Goal: Navigation & Orientation: Find specific page/section

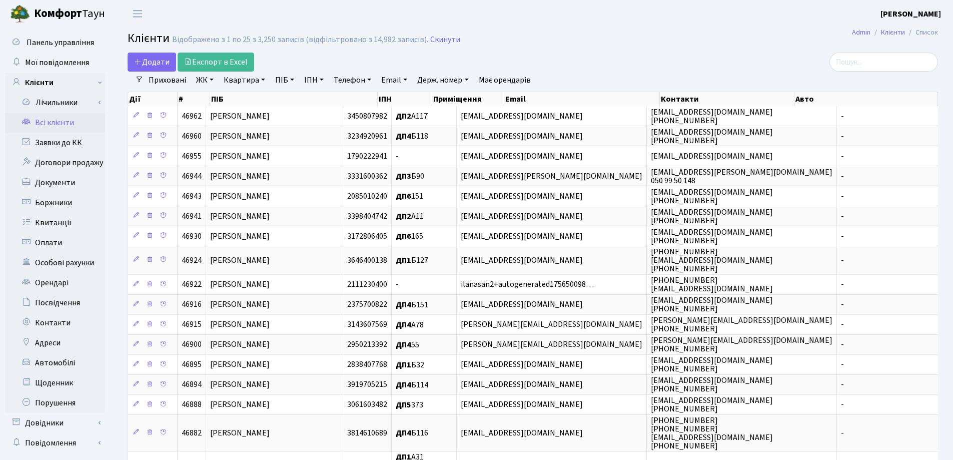
select select "25"
click at [633, 45] on h2 "Клієнти Відображено з 1 по 25 з 3,250 записів (відфільтровано з 14,982 записів)…" at bounding box center [533, 40] width 811 height 17
click at [546, 44] on h2 "Клієнти Відображено з 1 по 25 з 3,250 записів (відфільтровано з 14,982 записів)…" at bounding box center [533, 40] width 811 height 17
click at [65, 143] on link "Заявки до КК" at bounding box center [55, 143] width 100 height 20
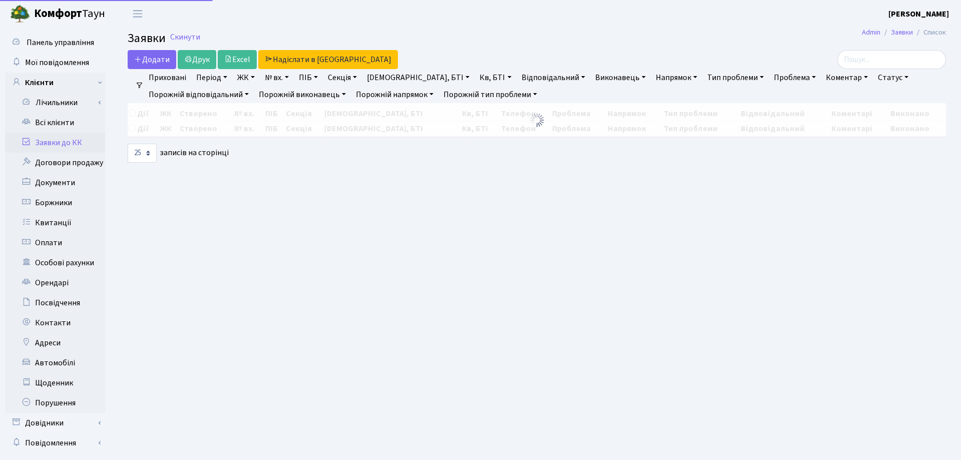
select select "25"
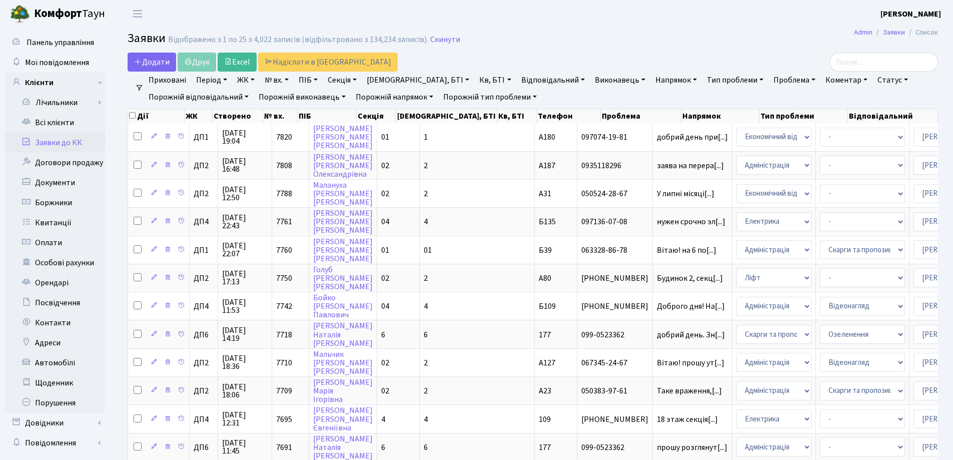
click at [561, 24] on header "Комфорт Таун Зубар Н. Д. Мій обліковий запис Вийти" at bounding box center [476, 14] width 953 height 28
click at [52, 143] on link "Заявки до КК" at bounding box center [55, 143] width 100 height 20
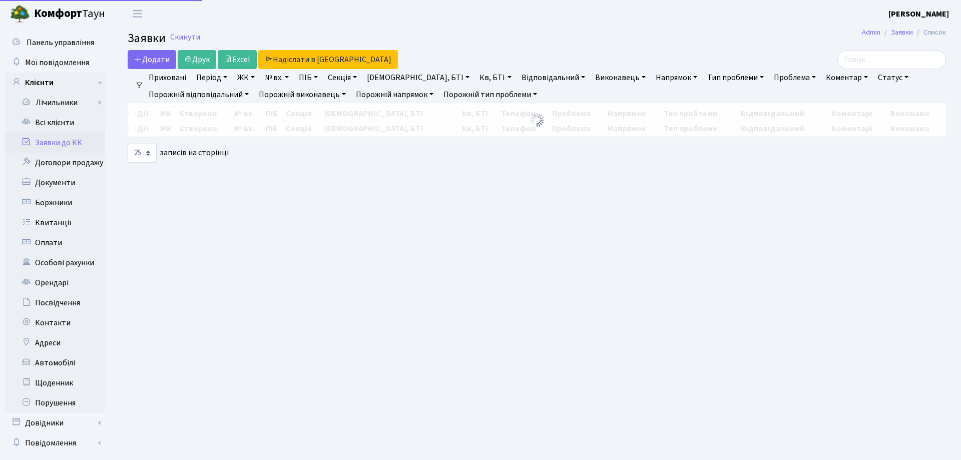
select select "25"
